Goal: Task Accomplishment & Management: Manage account settings

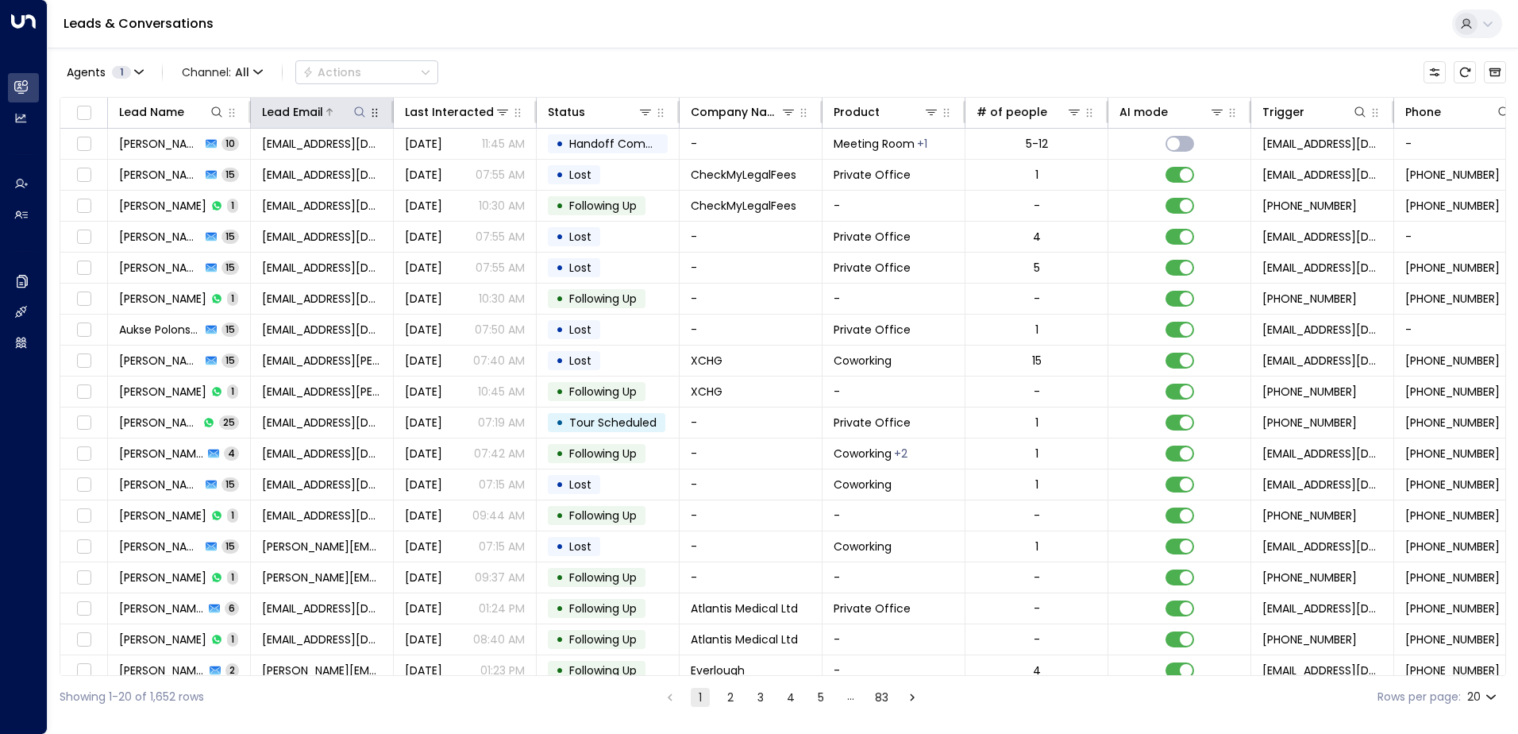
click at [361, 110] on icon at bounding box center [359, 112] width 13 height 13
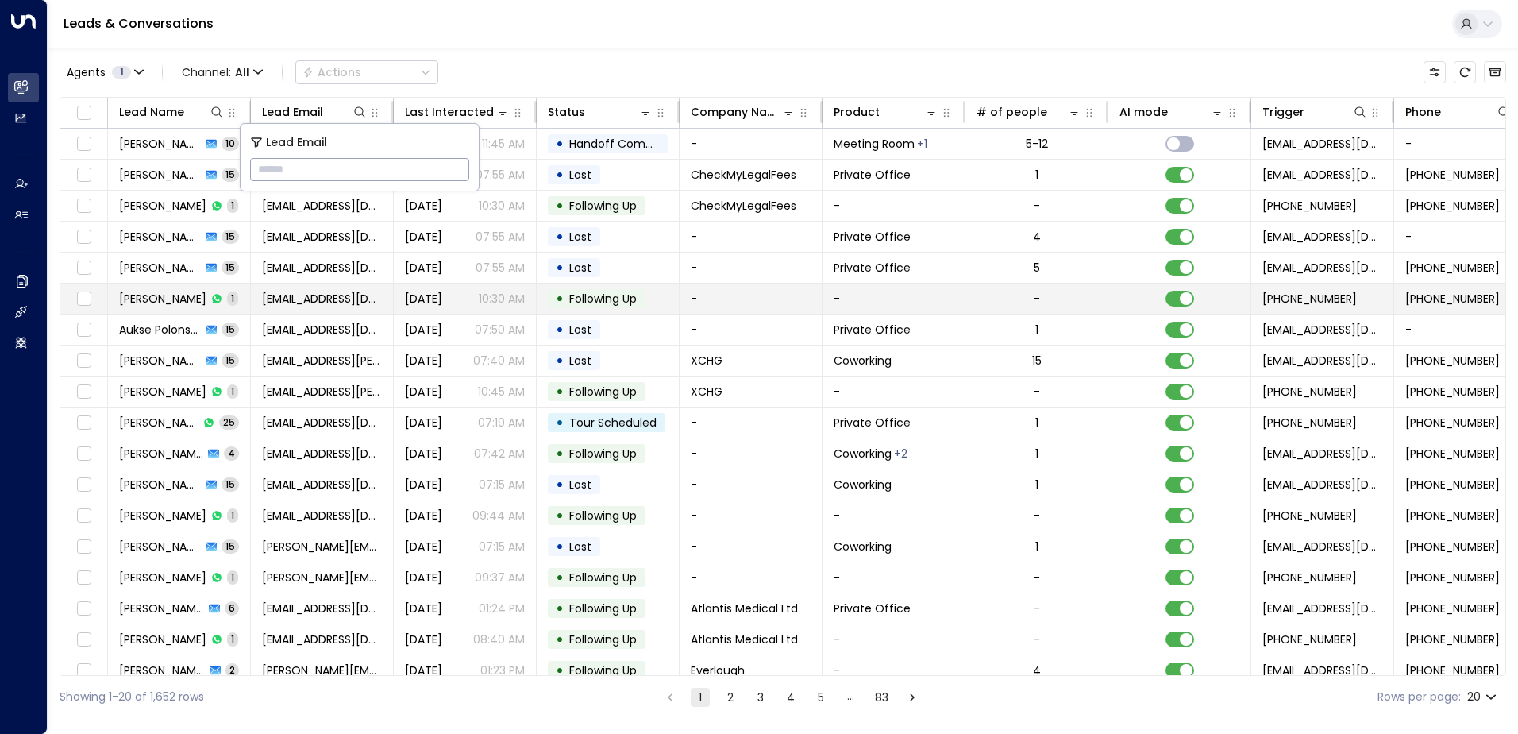
type input "**********"
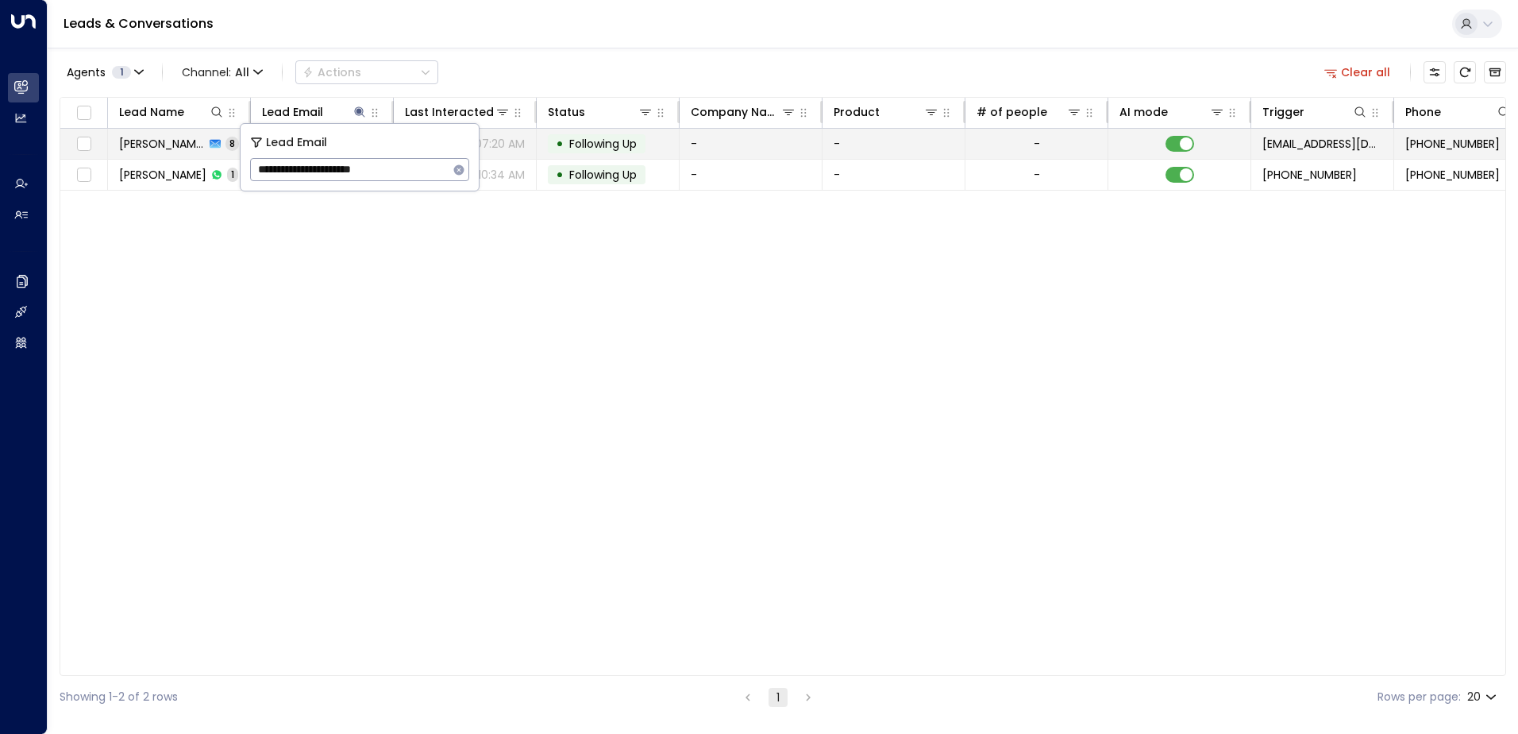
click at [600, 145] on span "Following Up" at bounding box center [602, 144] width 67 height 16
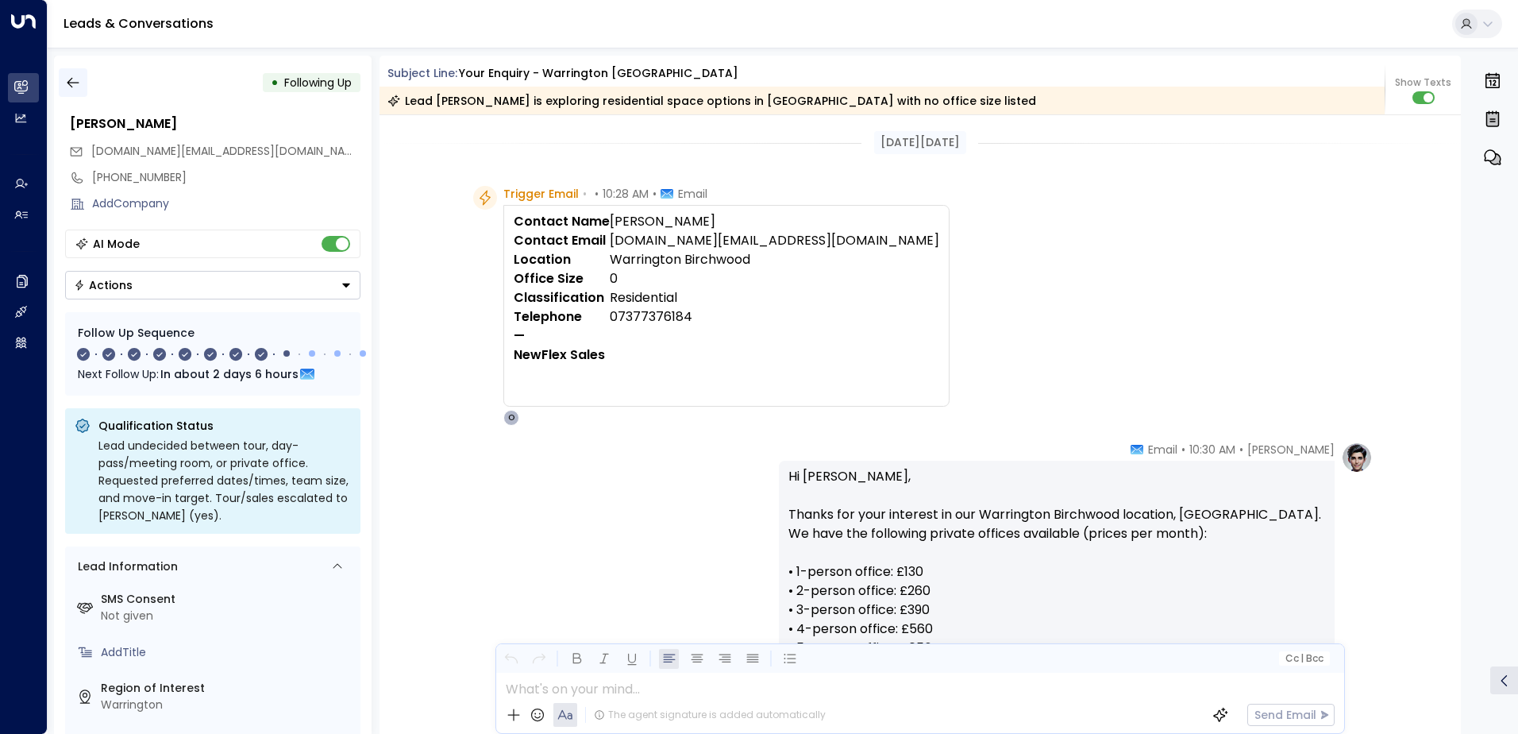
click at [76, 80] on icon "button" at bounding box center [73, 83] width 16 height 16
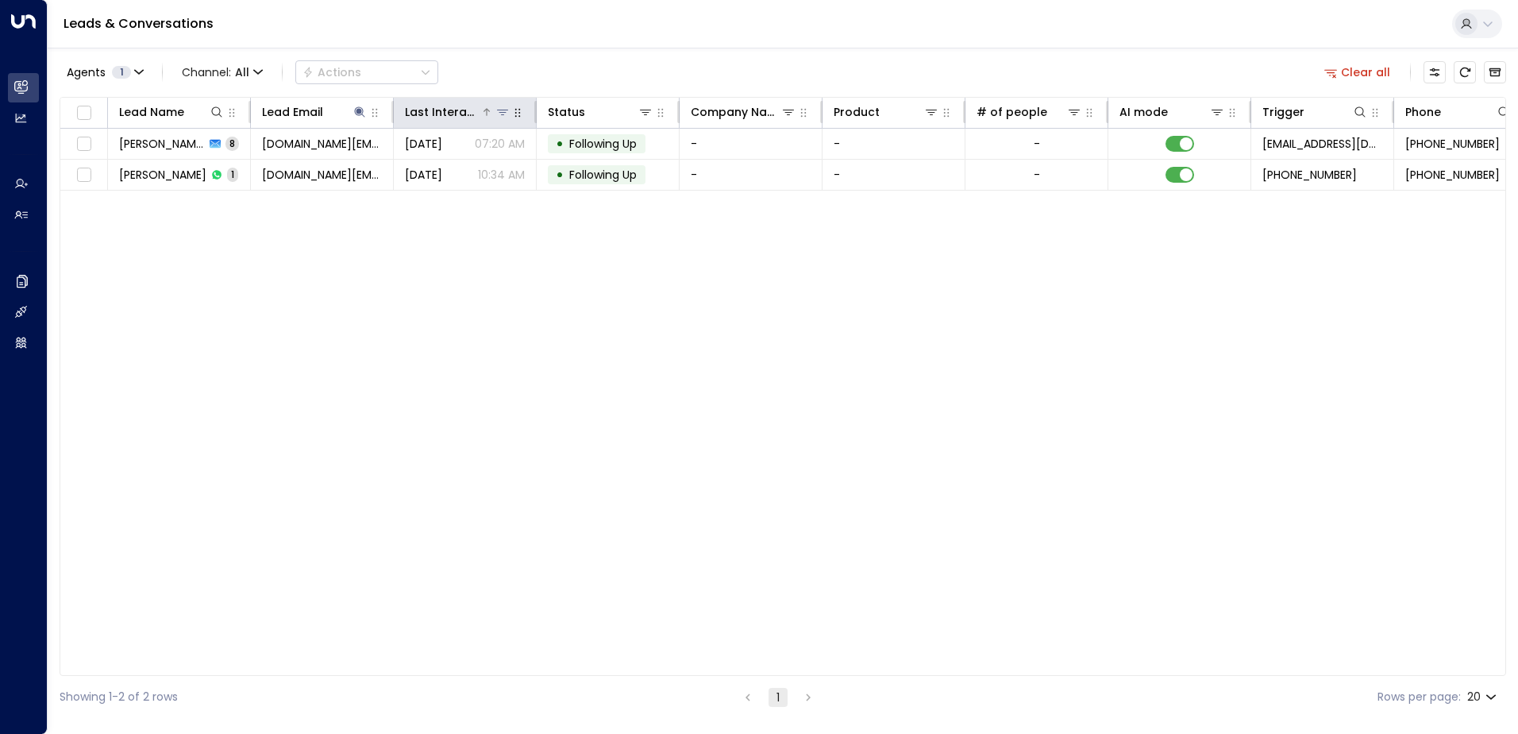
drag, startPoint x: 1366, startPoint y: 68, endPoint x: 435, endPoint y: 118, distance: 932.0
click at [1362, 72] on button "Clear all" at bounding box center [1357, 72] width 79 height 22
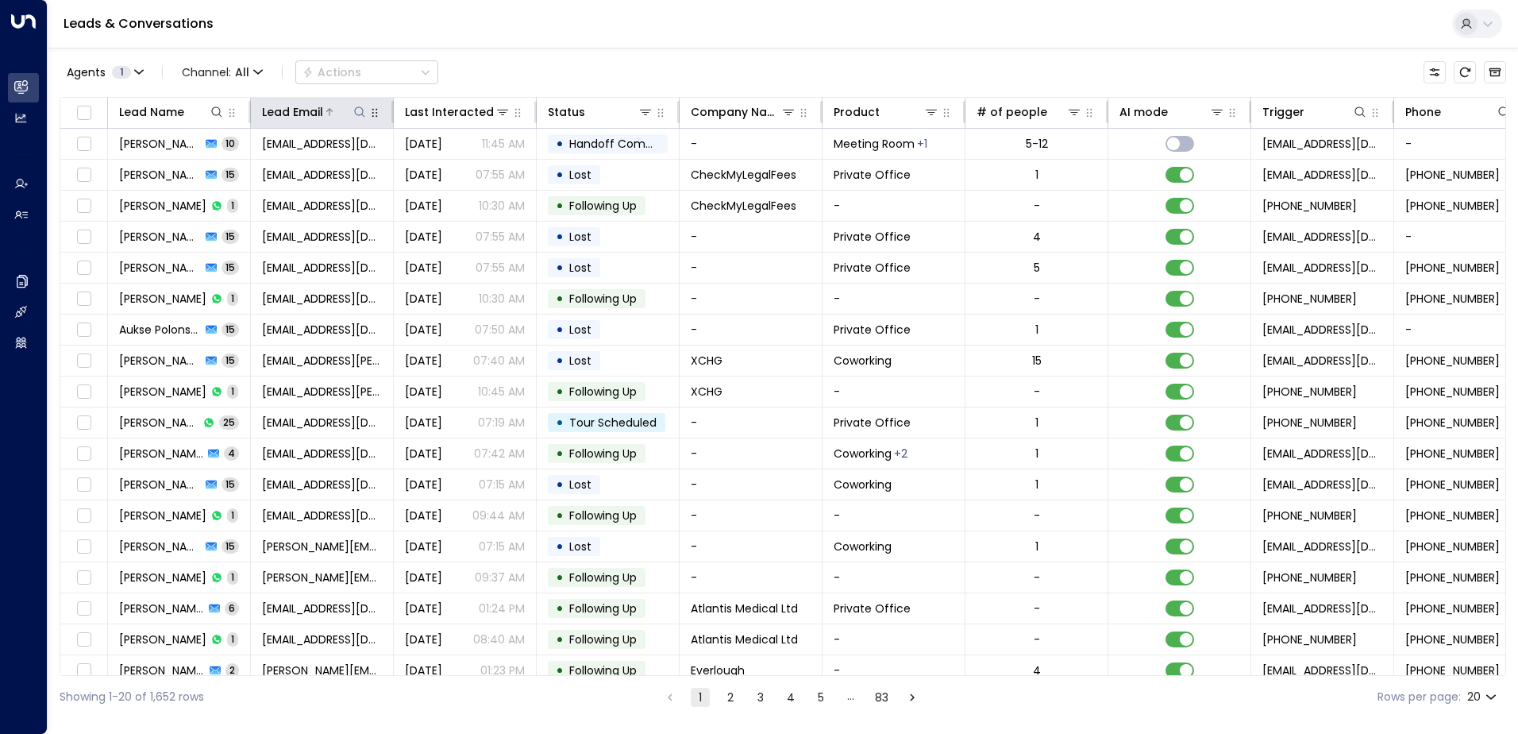
click at [358, 110] on icon at bounding box center [359, 112] width 13 height 13
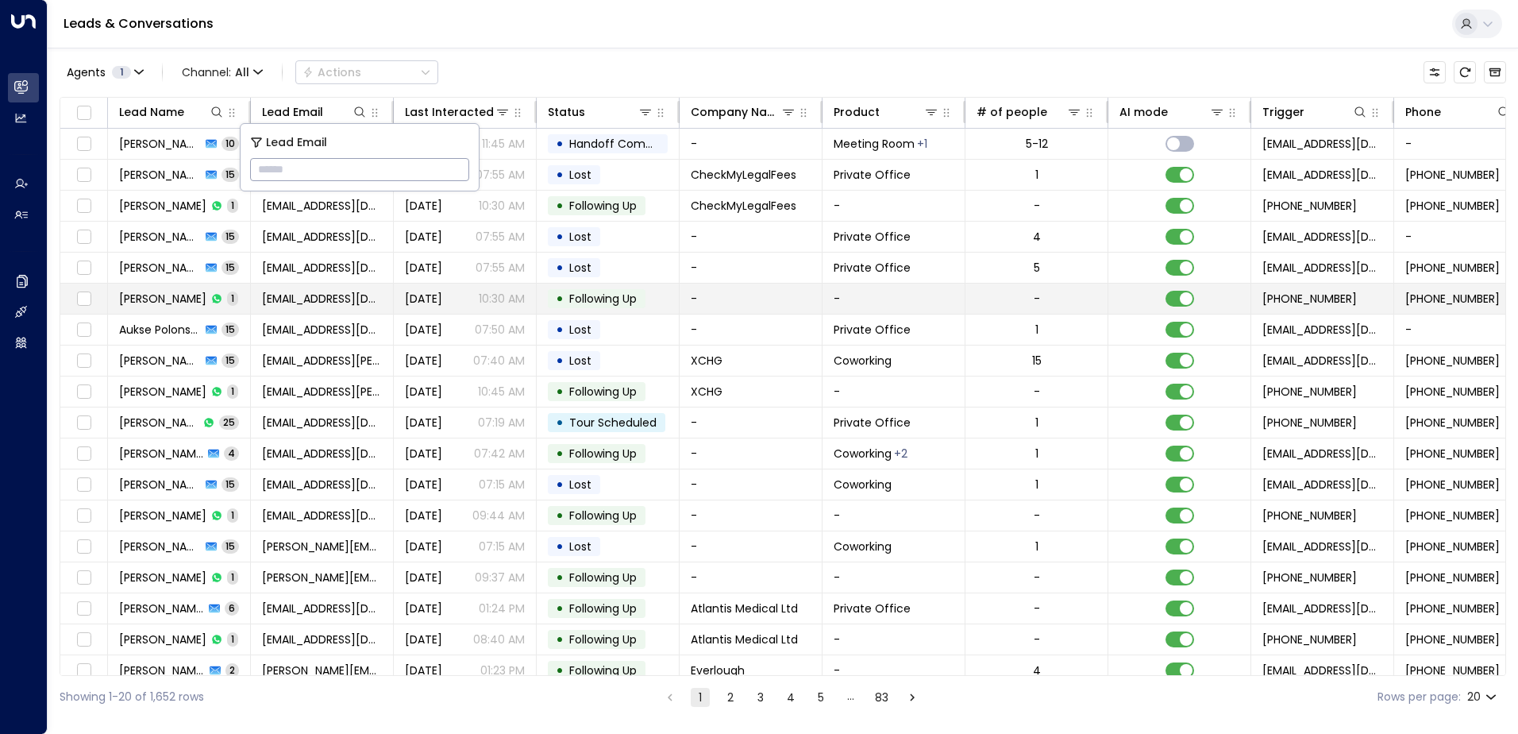
type input "**********"
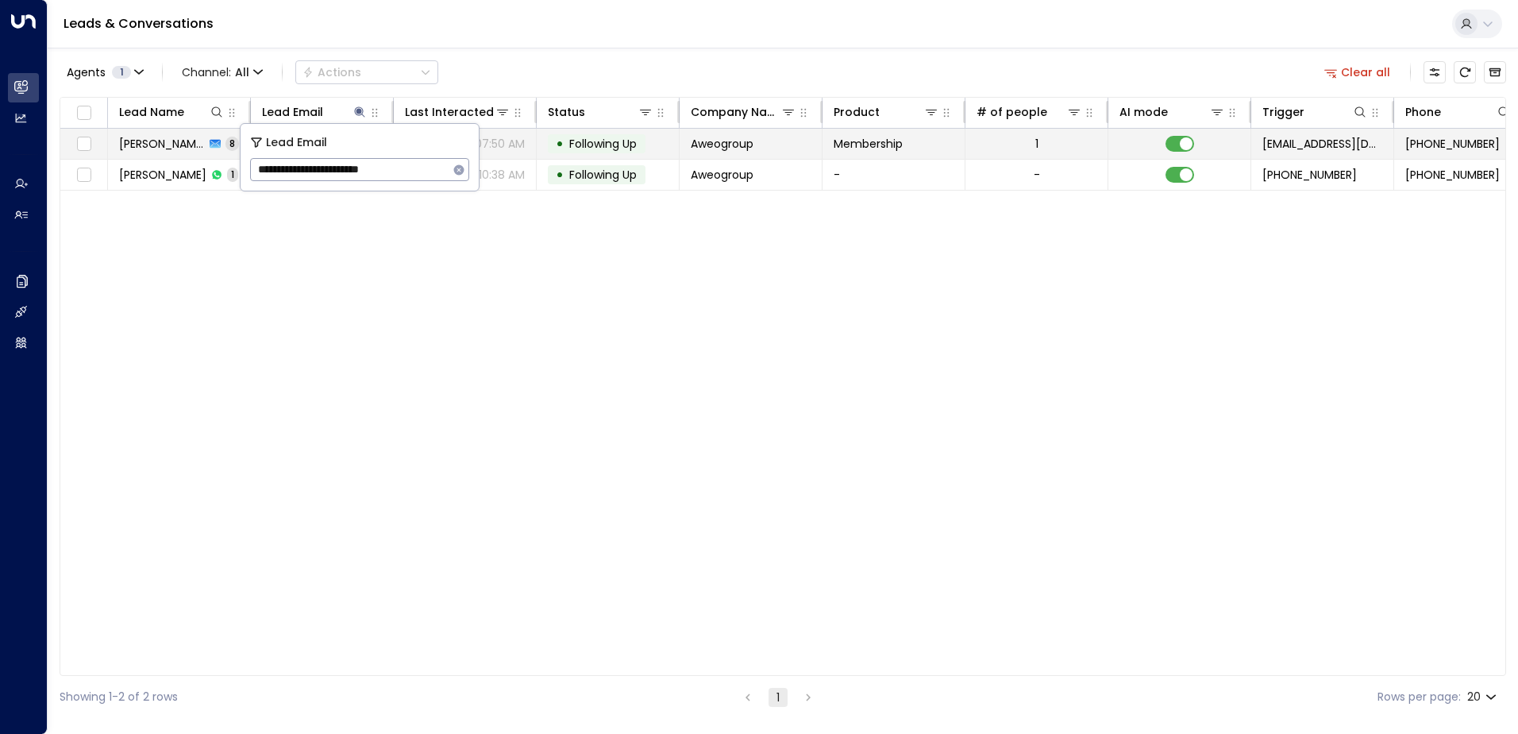
click at [598, 137] on span "Following Up" at bounding box center [602, 144] width 67 height 16
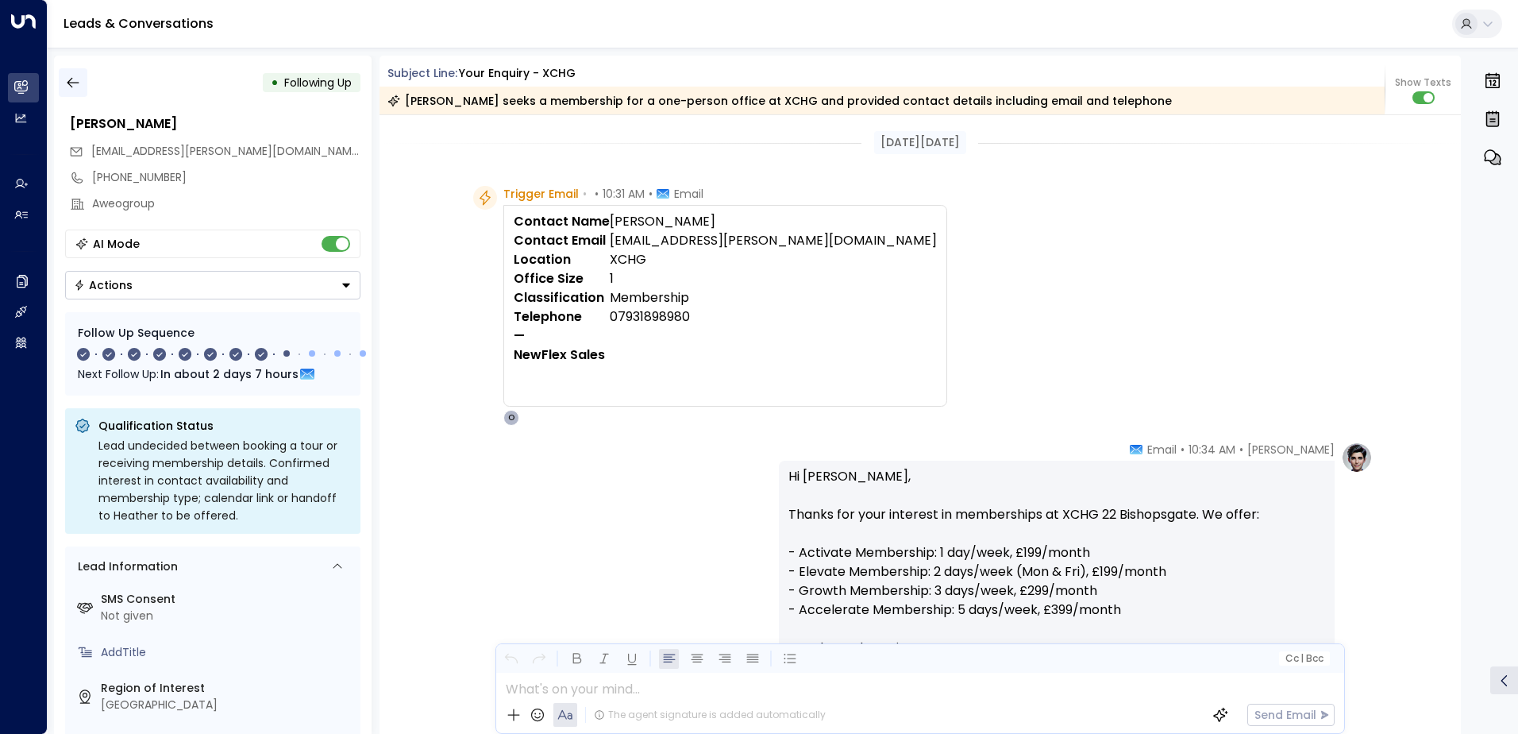
click at [72, 83] on icon "button" at bounding box center [73, 83] width 12 height 10
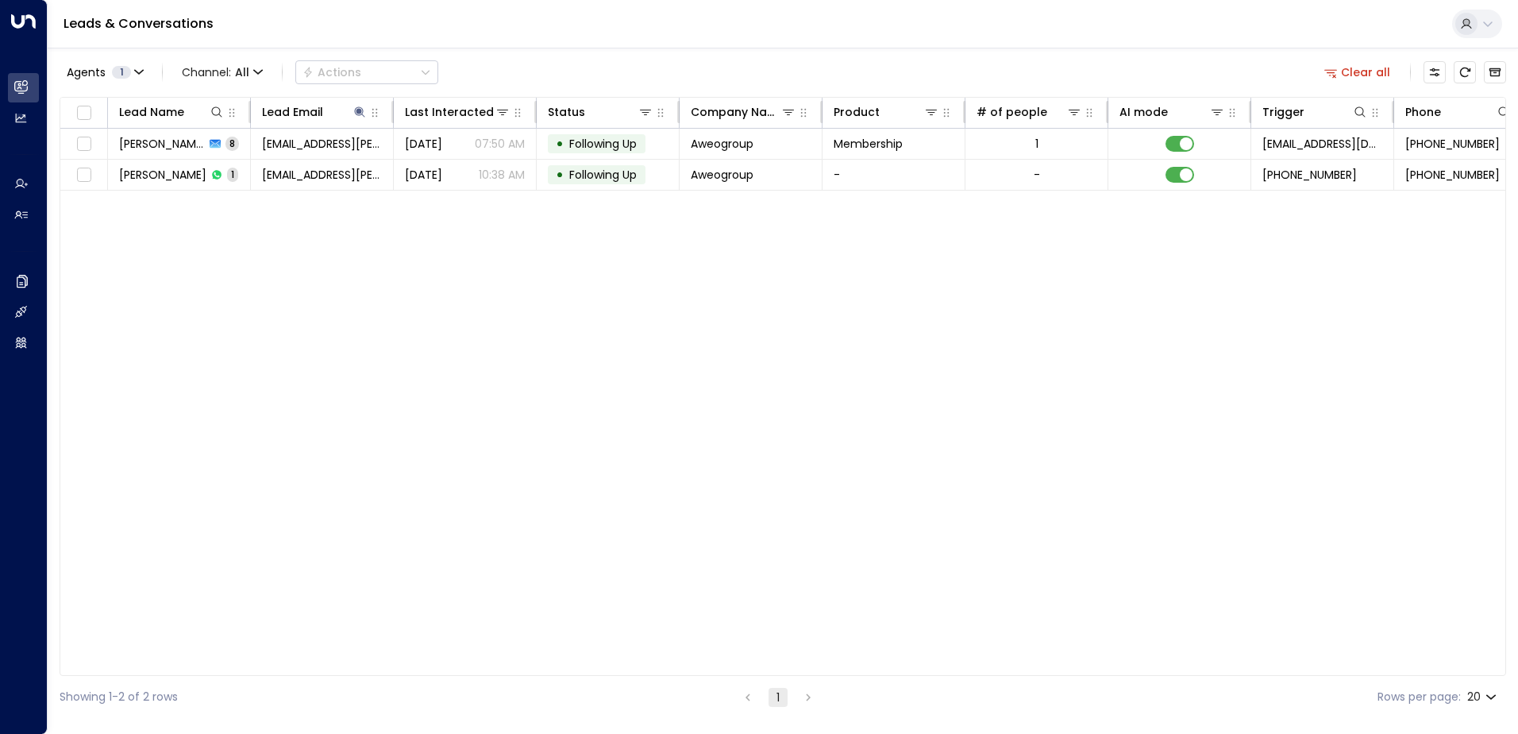
click at [1356, 77] on button "Clear all" at bounding box center [1357, 72] width 79 height 22
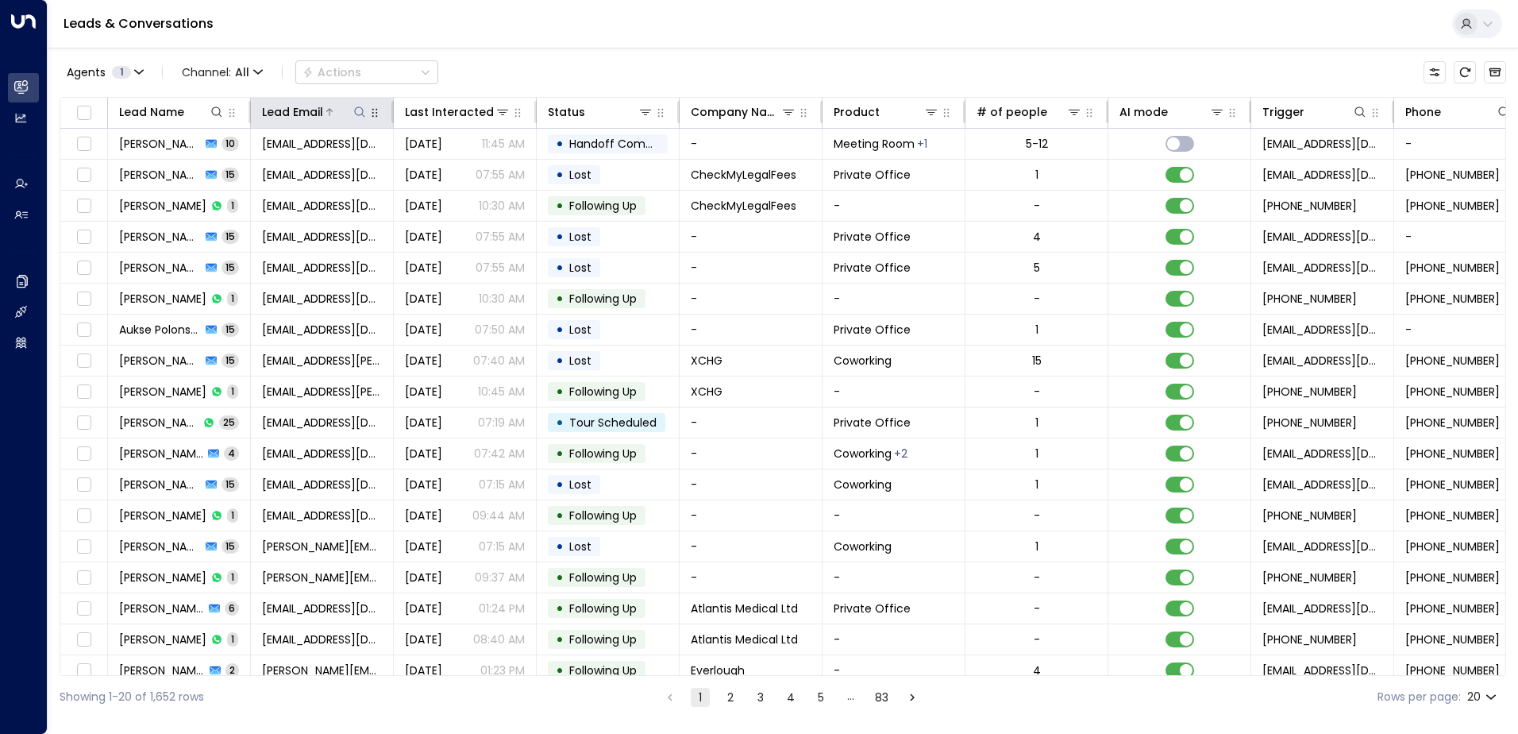
click at [357, 109] on icon at bounding box center [359, 112] width 13 height 13
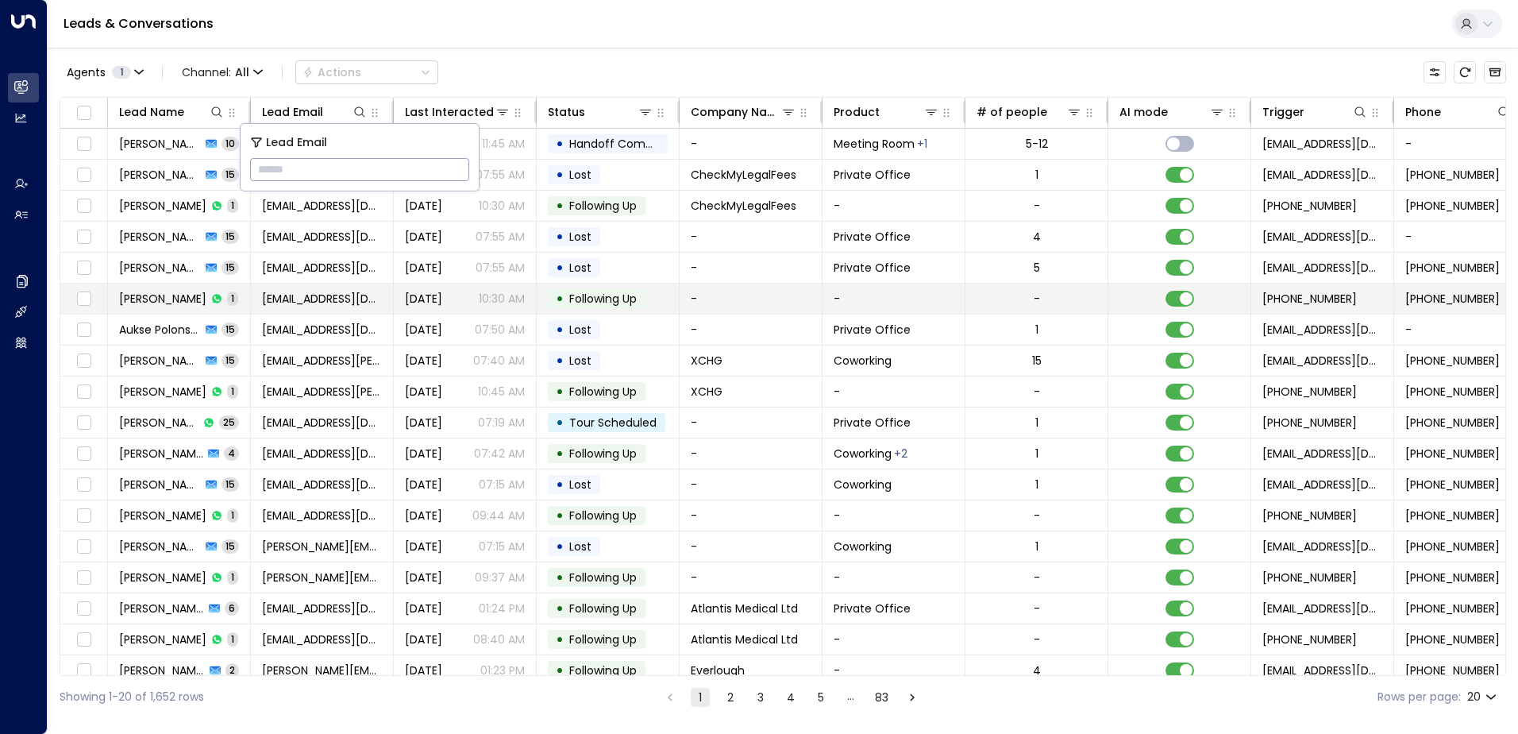
type input "**********"
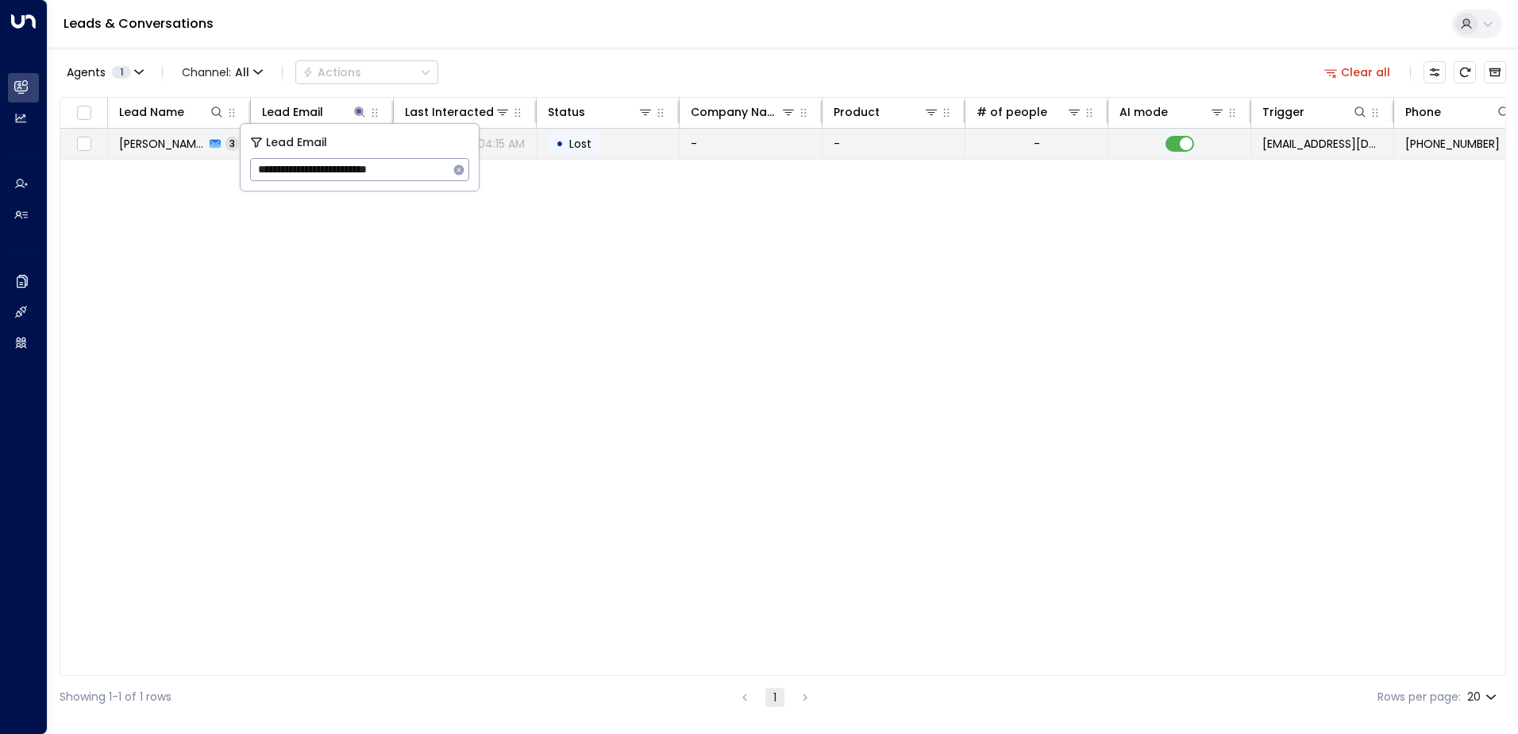
click at [646, 142] on td "• Lost" at bounding box center [608, 144] width 143 height 30
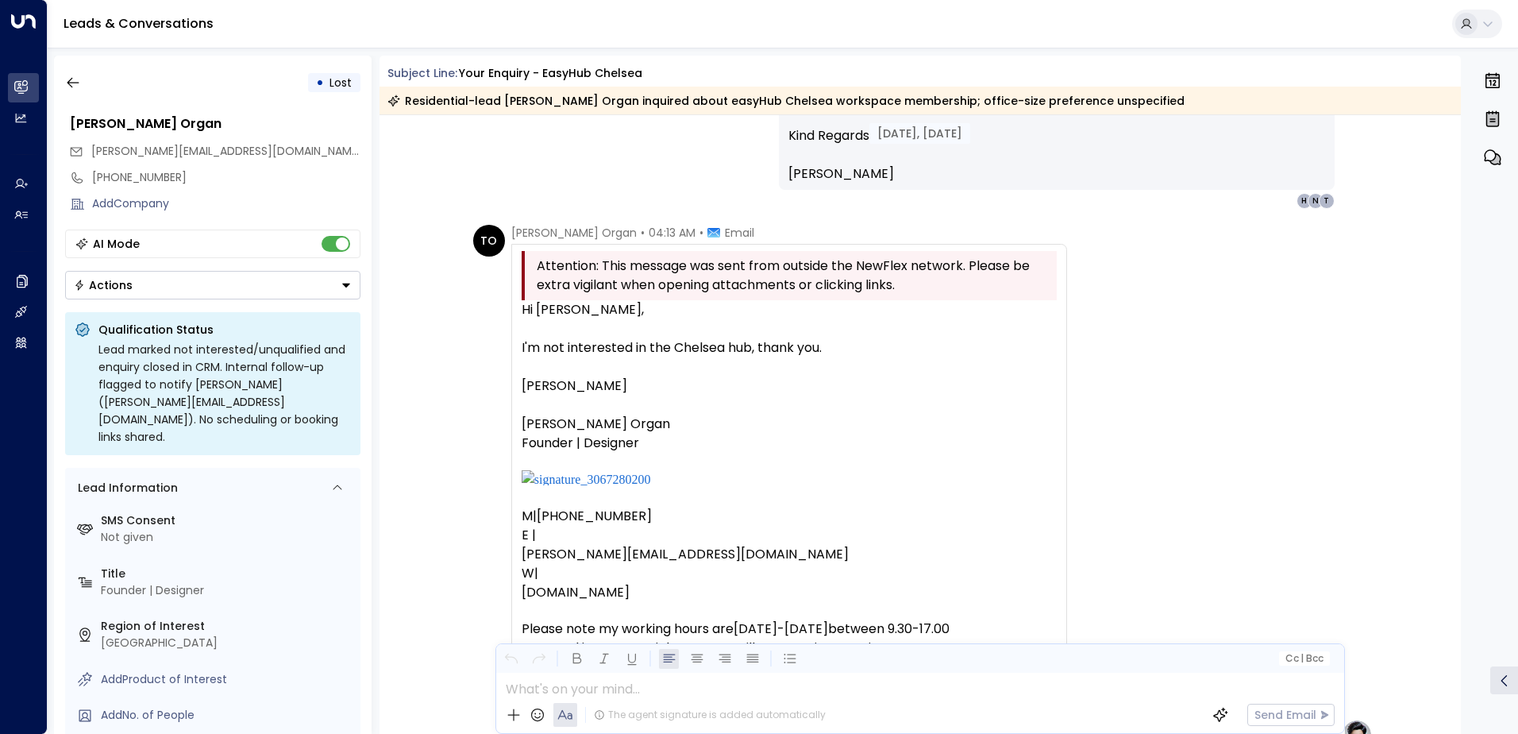
scroll to position [1062, 0]
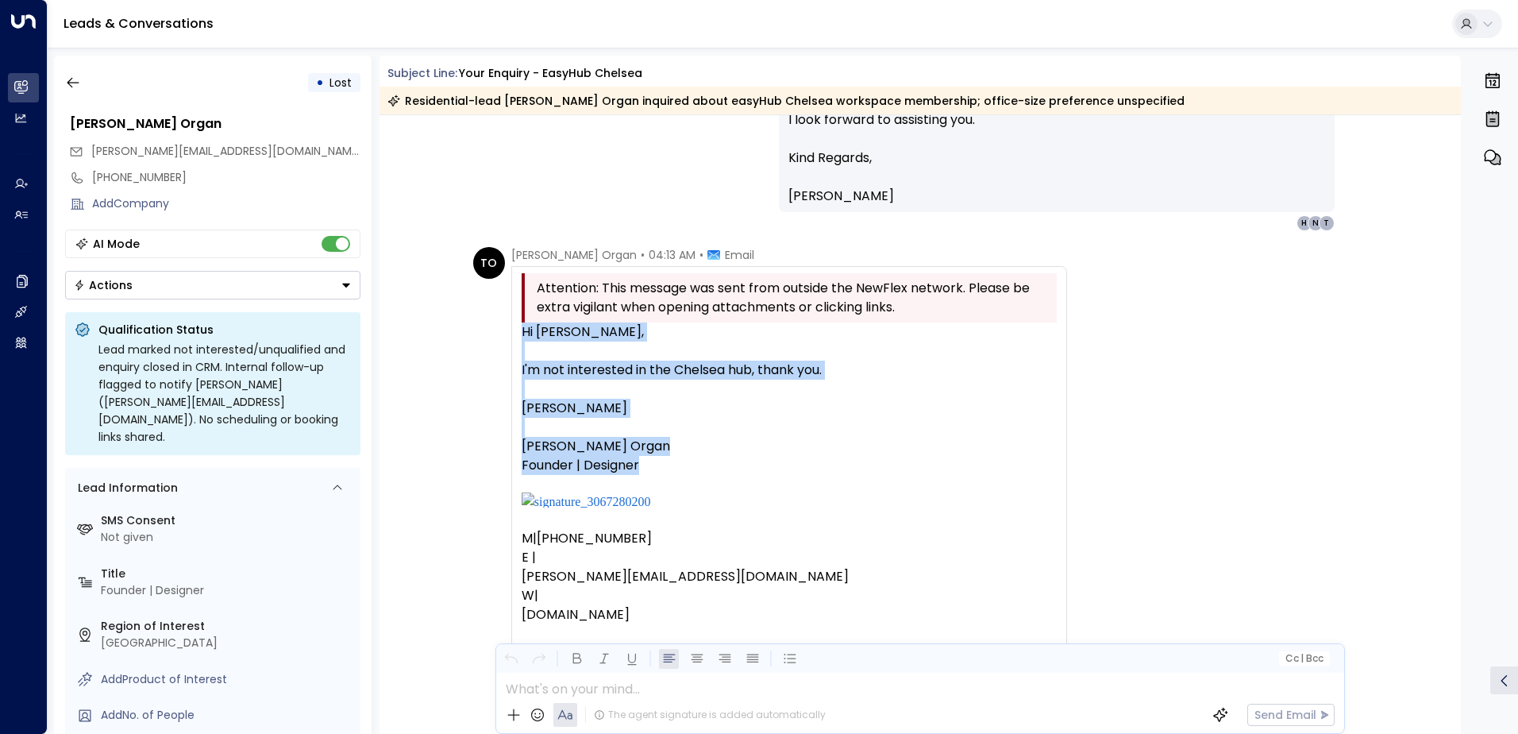
drag, startPoint x: 517, startPoint y: 333, endPoint x: 669, endPoint y: 465, distance: 201.0
click at [669, 465] on div "Attention: This message was sent from outside the NewFlex network. Please be ex…" at bounding box center [789, 486] width 556 height 440
drag, startPoint x: 669, startPoint y: 465, endPoint x: 619, endPoint y: 373, distance: 103.7
copy div "Hi [PERSON_NAME], I'm not interested in the Chelsea hub, thank you. [PERSON_NAM…"
click at [64, 84] on button "button" at bounding box center [73, 82] width 29 height 29
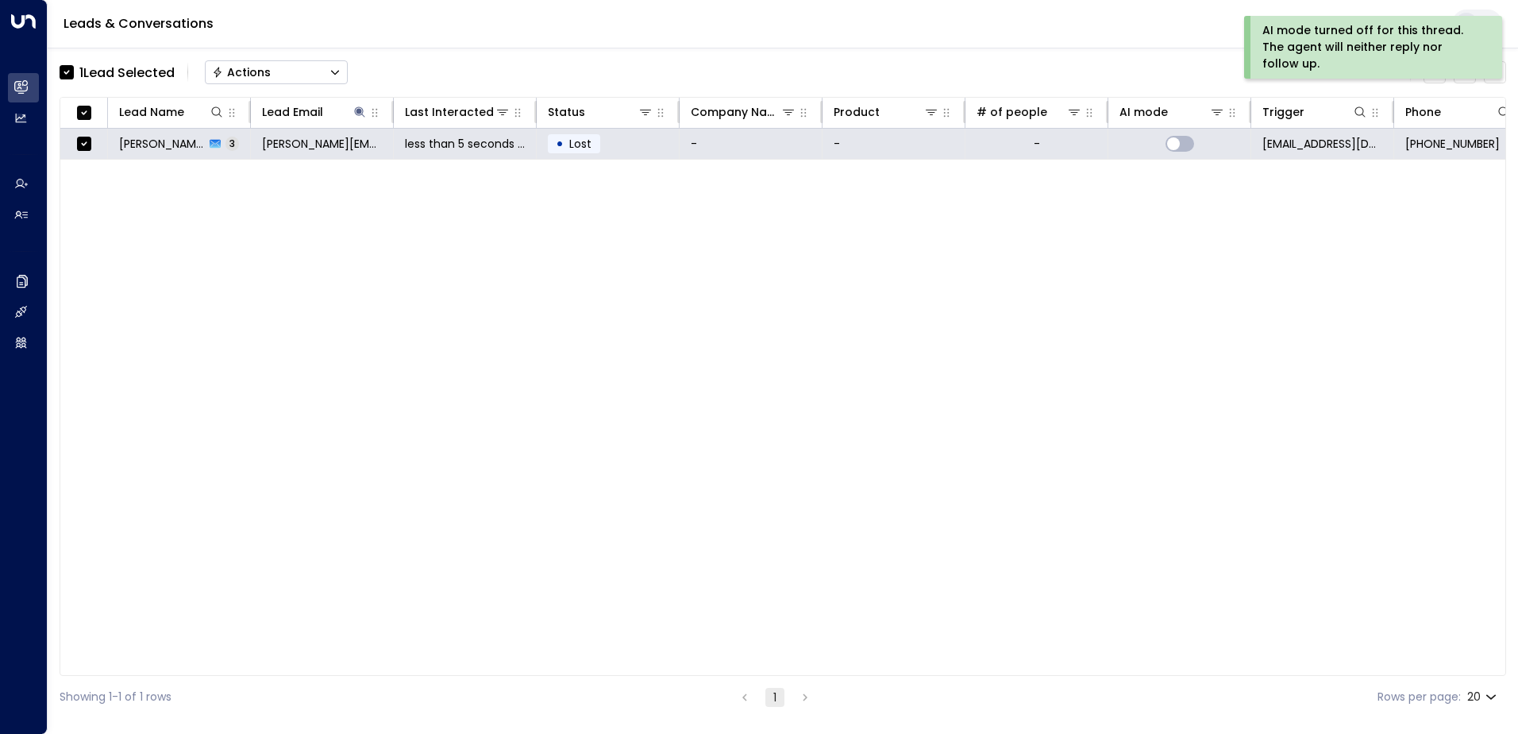
click at [249, 72] on div "Actions" at bounding box center [241, 72] width 59 height 14
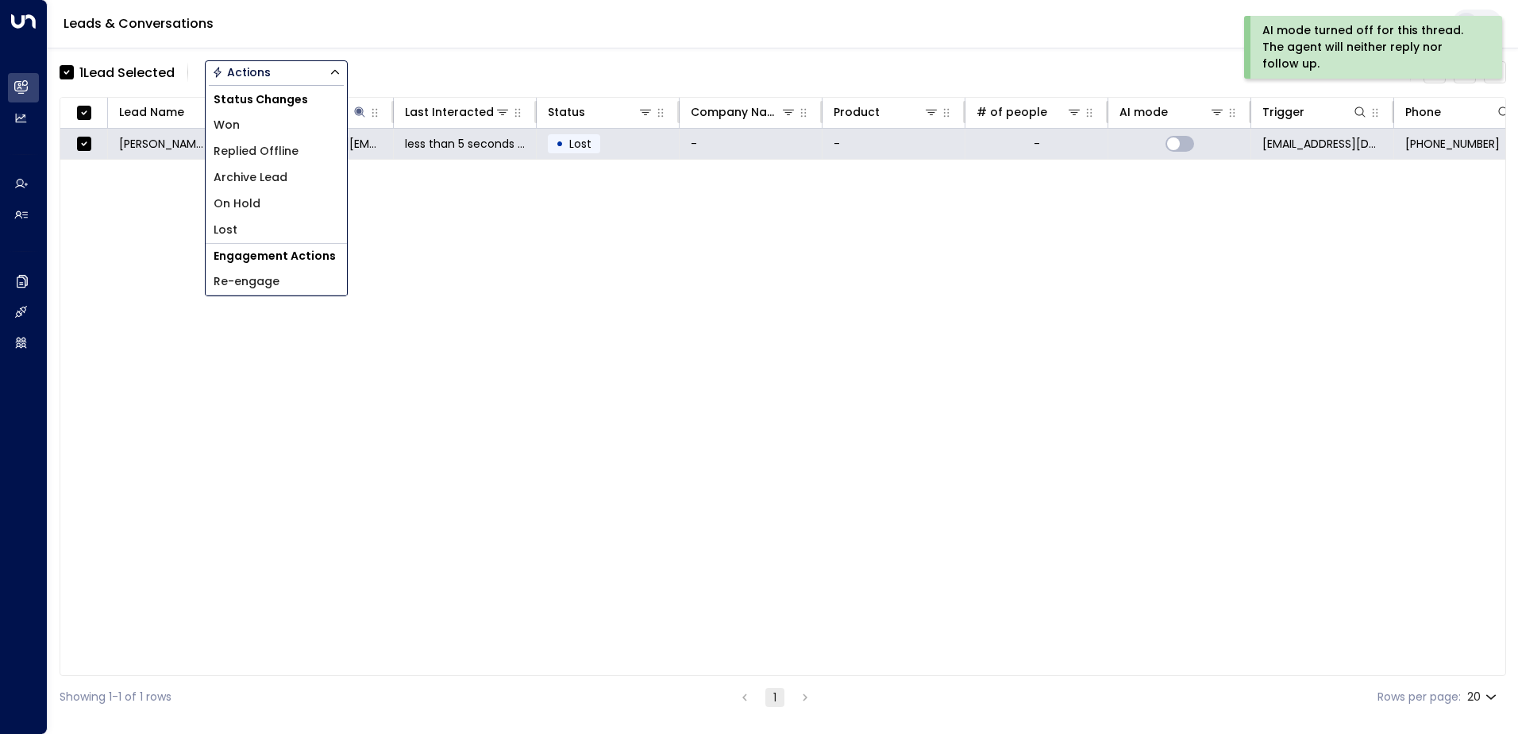
click at [257, 177] on span "Archive Lead" at bounding box center [251, 177] width 74 height 17
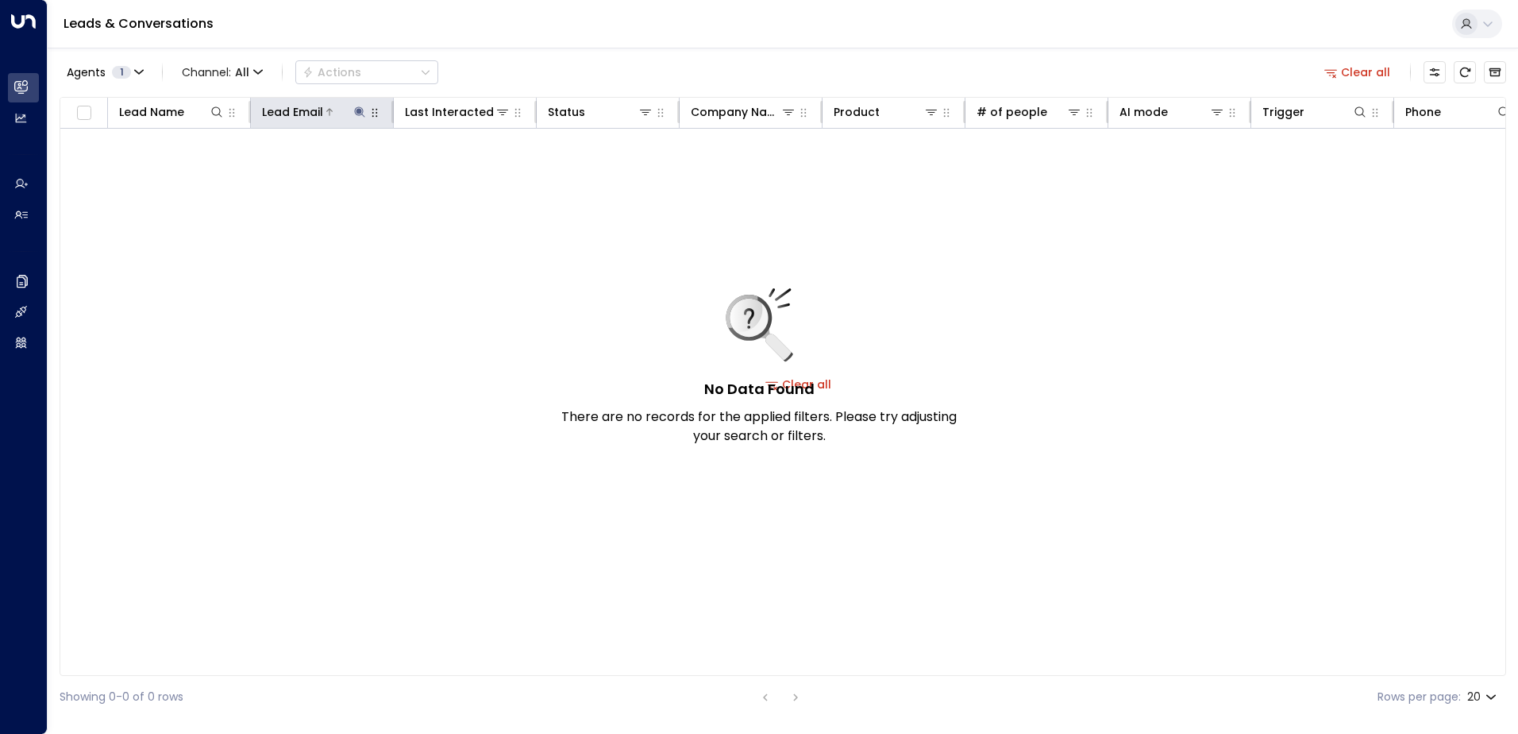
click at [361, 104] on button at bounding box center [360, 112] width 16 height 16
click at [459, 168] on icon "button" at bounding box center [459, 169] width 10 height 10
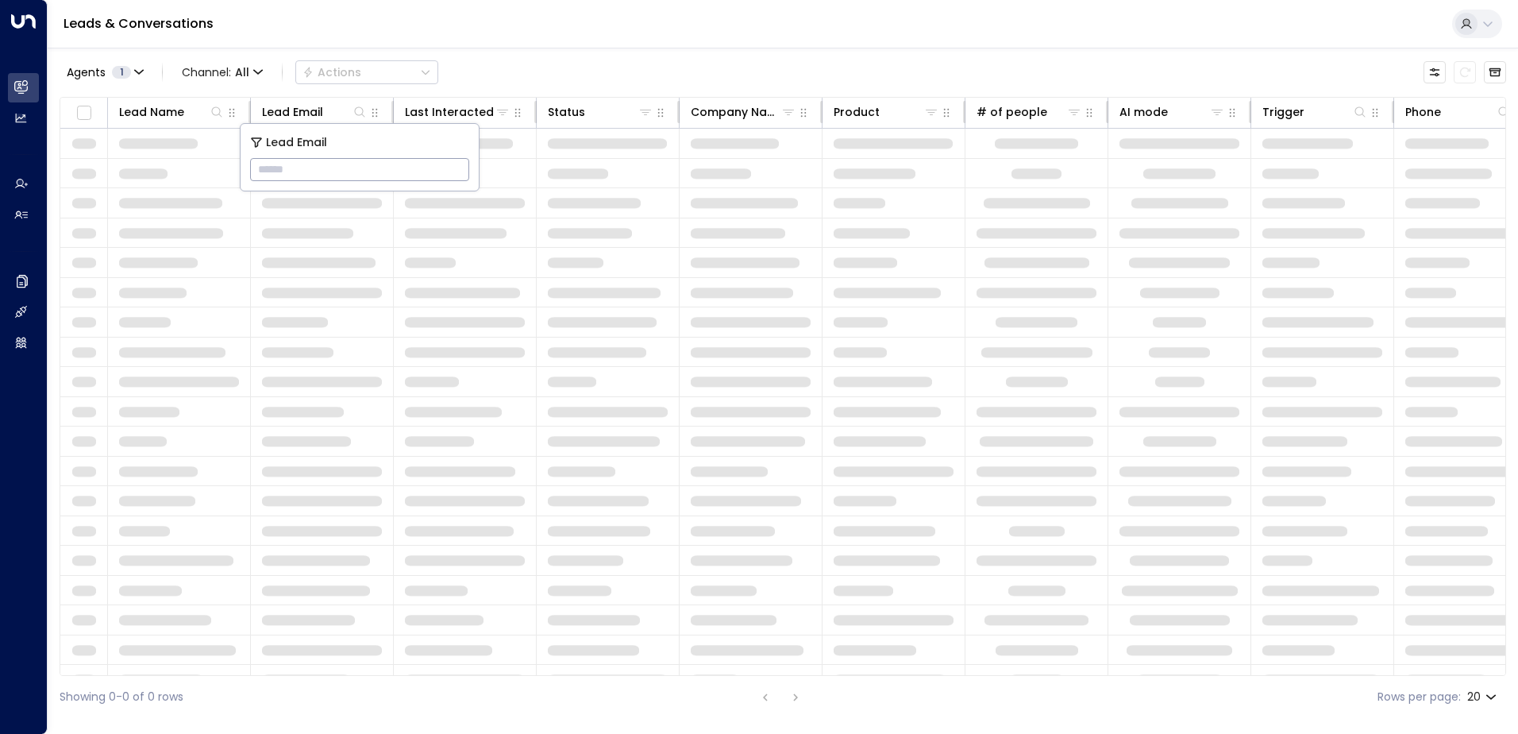
type input "**********"
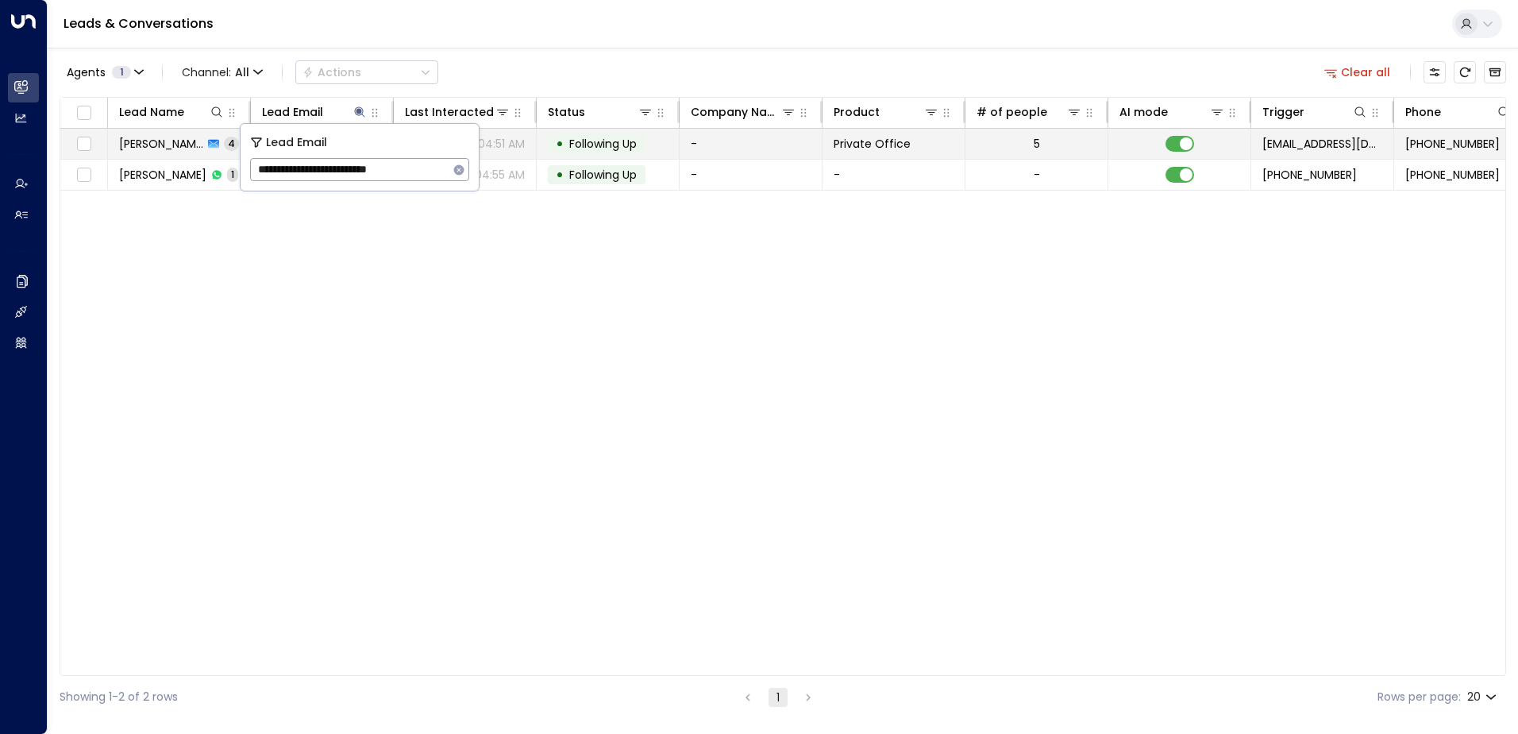
click at [599, 143] on span "Following Up" at bounding box center [602, 144] width 67 height 16
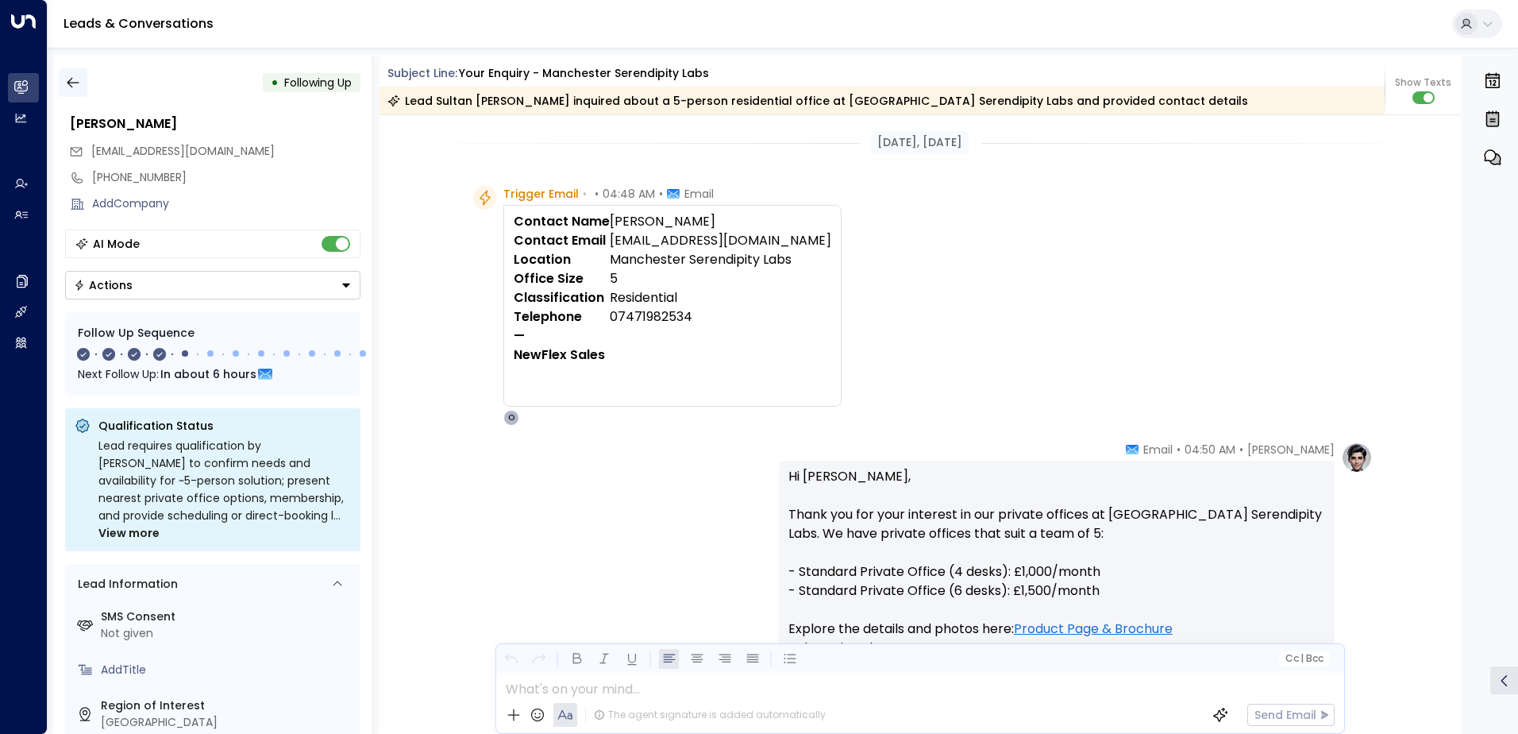
click at [69, 79] on icon "button" at bounding box center [73, 83] width 16 height 16
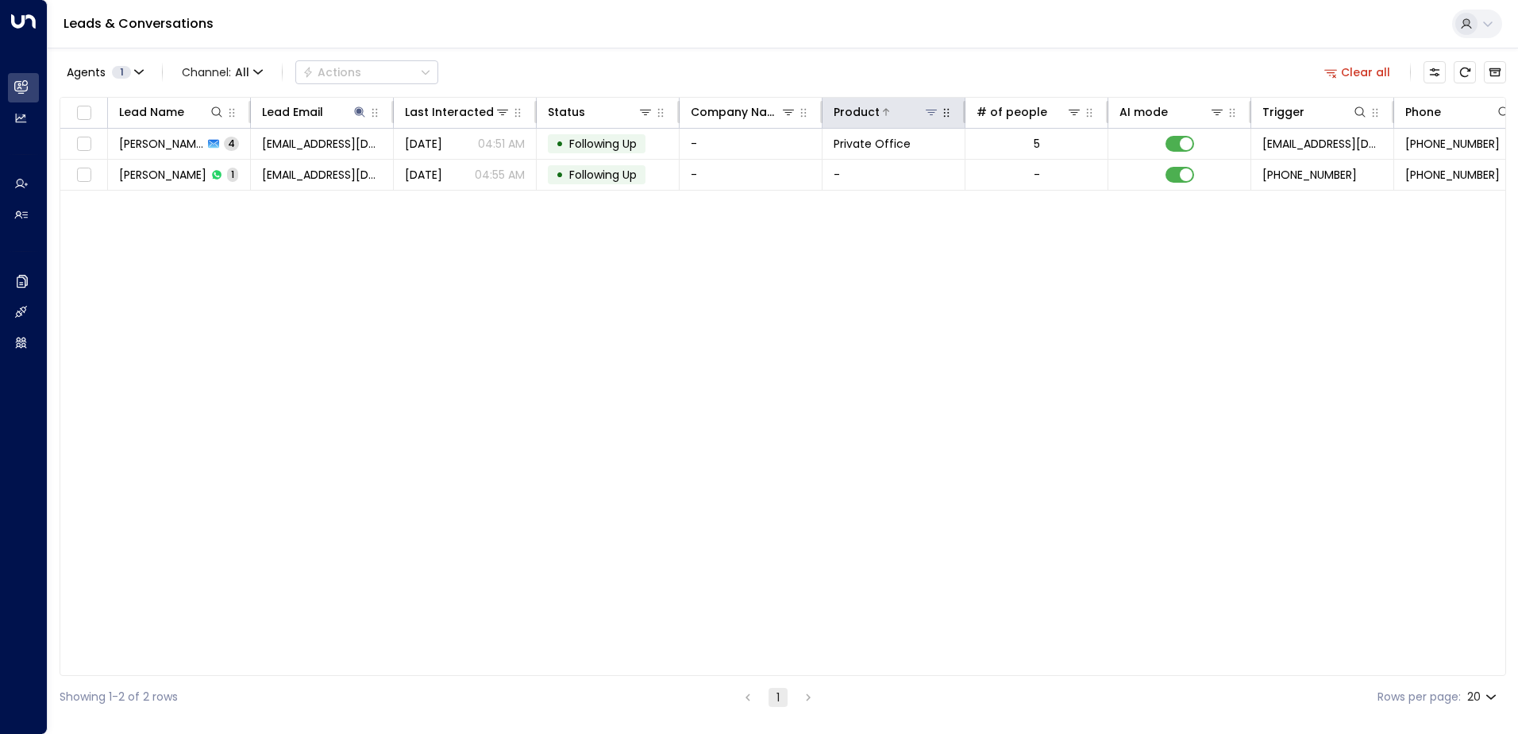
click at [1377, 69] on button "Clear all" at bounding box center [1357, 72] width 79 height 22
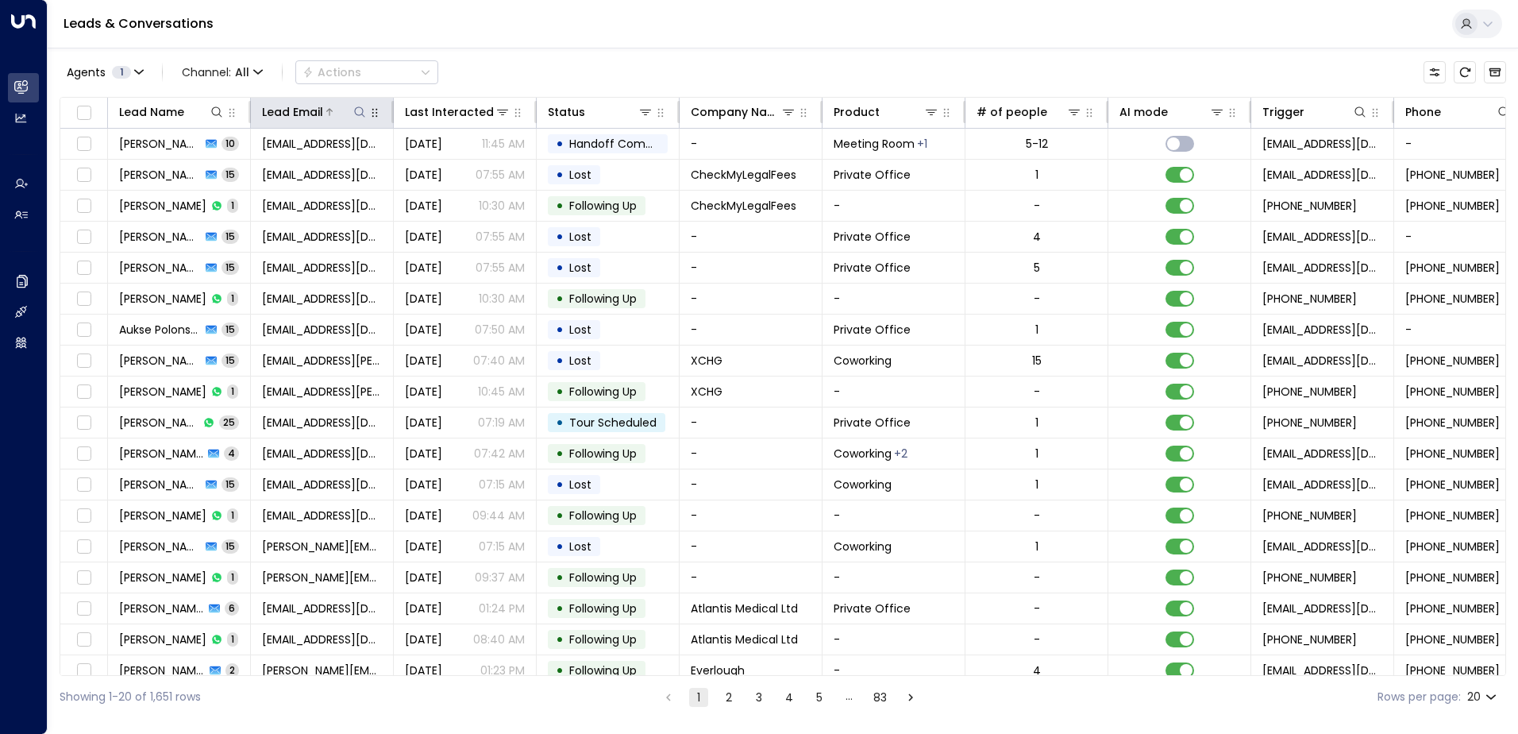
click at [354, 107] on icon at bounding box center [359, 112] width 13 height 13
type input "**********"
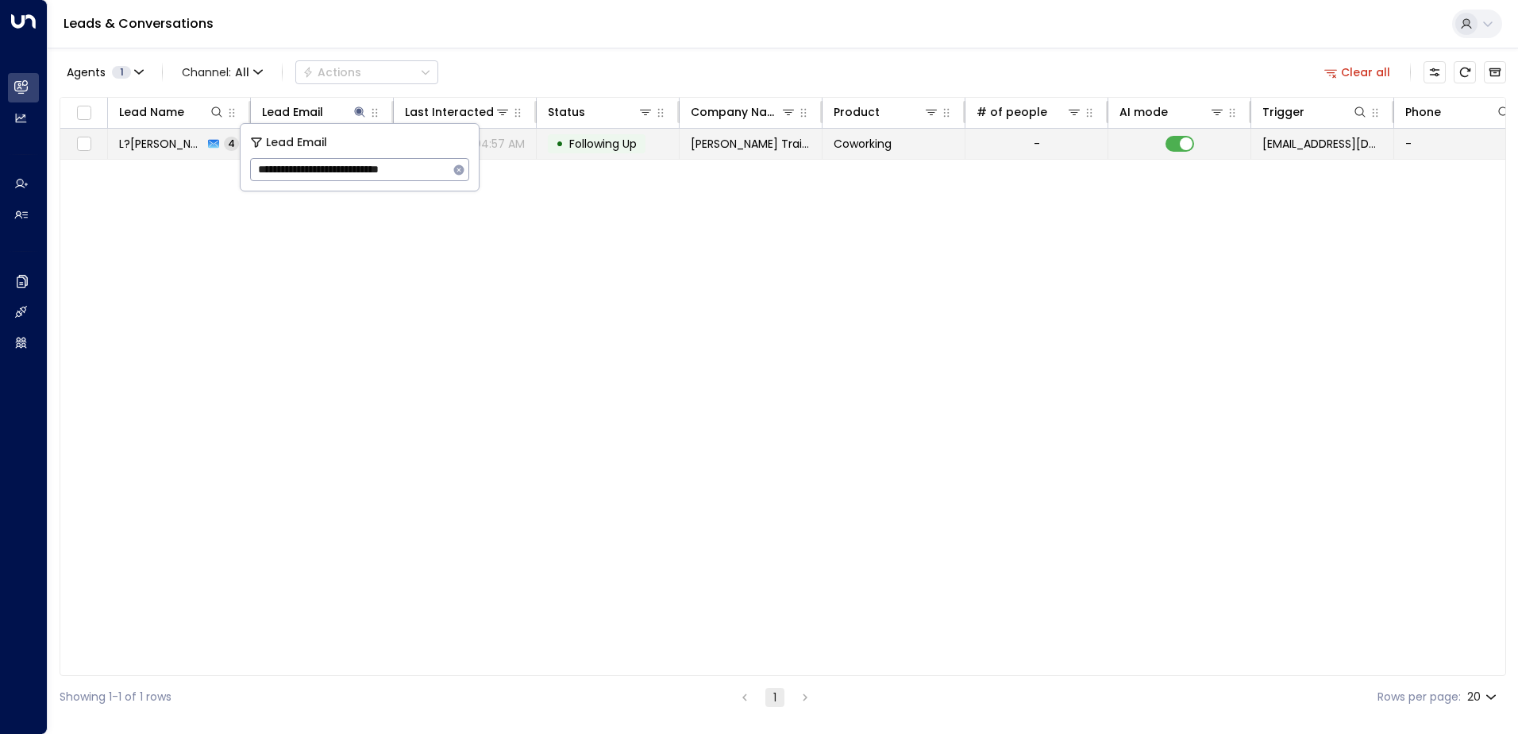
click at [600, 139] on span "Following Up" at bounding box center [602, 144] width 67 height 16
